Goal: Task Accomplishment & Management: Complete application form

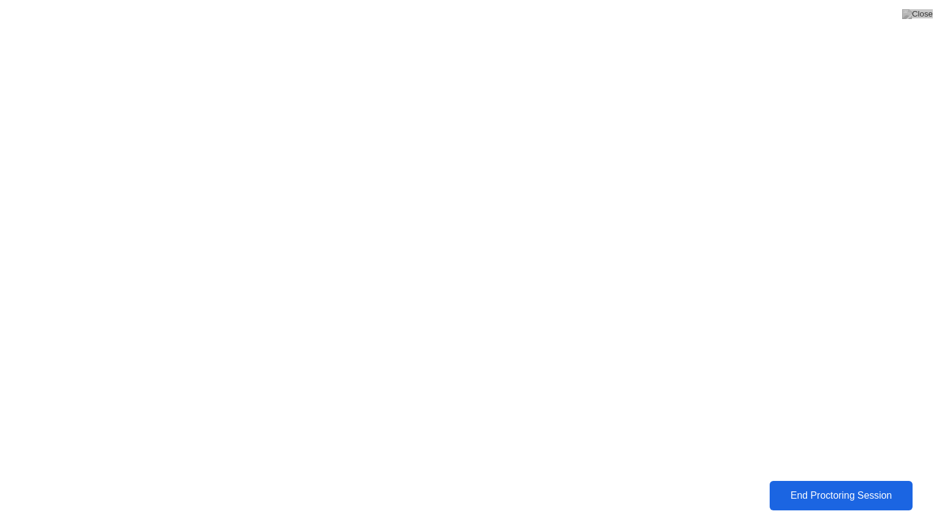
click at [787, 496] on div "End Proctoring Session" at bounding box center [841, 495] width 136 height 11
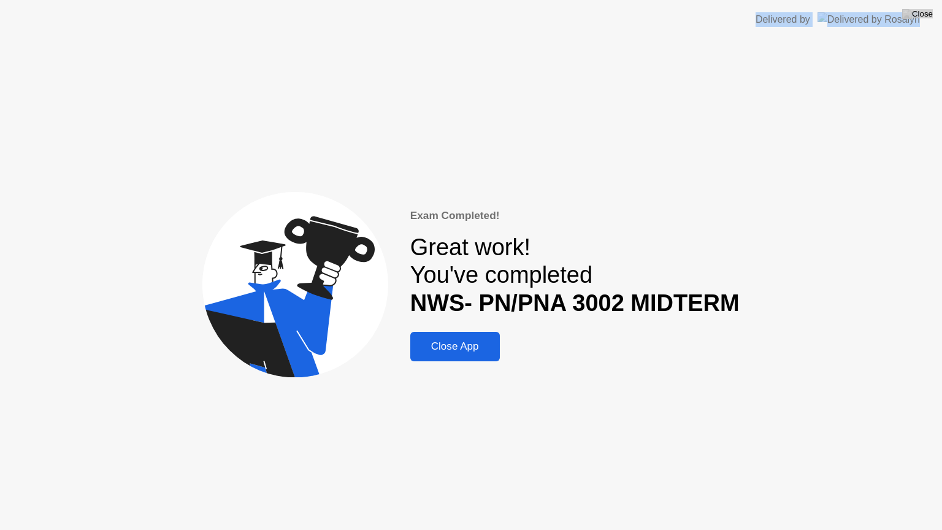
click at [482, 340] on div "Close App" at bounding box center [455, 346] width 82 height 12
